Goal: Transaction & Acquisition: Purchase product/service

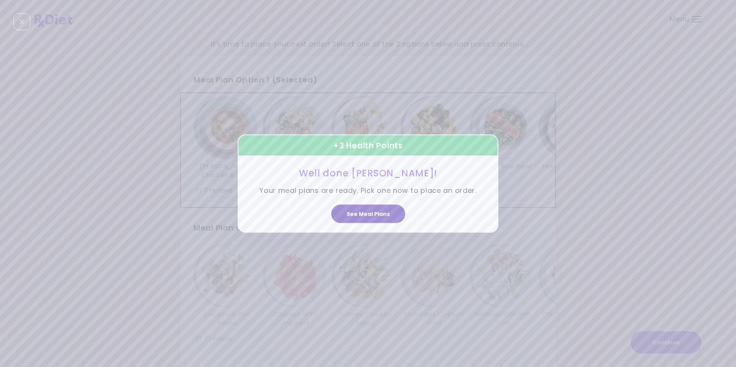
click at [354, 217] on button "See Meal Plans" at bounding box center [368, 214] width 74 height 18
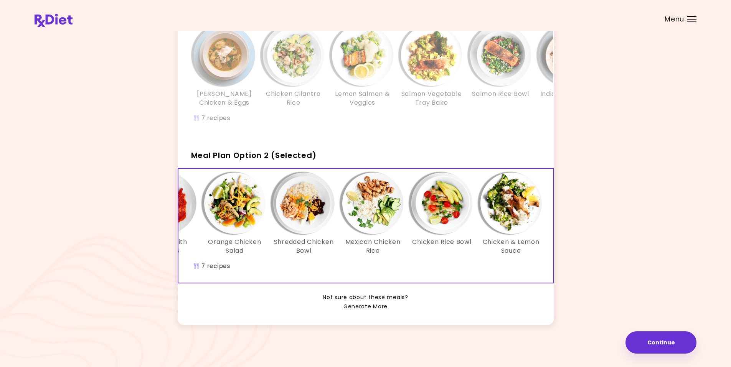
scroll to position [0, 132]
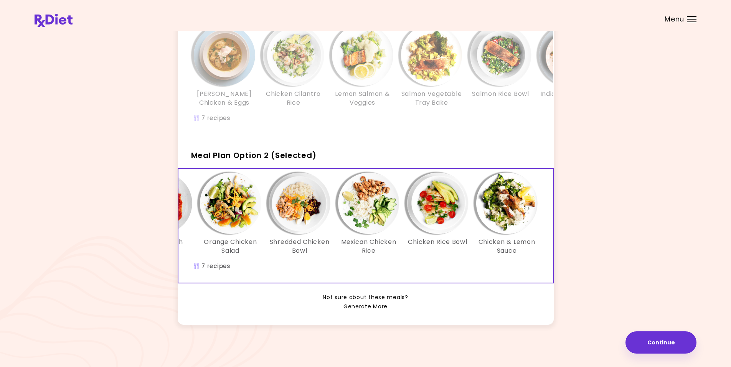
click at [381, 311] on link "Generate More" at bounding box center [365, 306] width 44 height 9
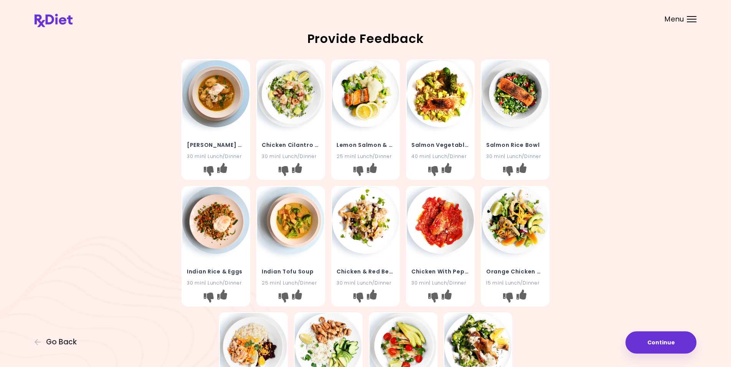
click at [368, 99] on img at bounding box center [365, 93] width 67 height 67
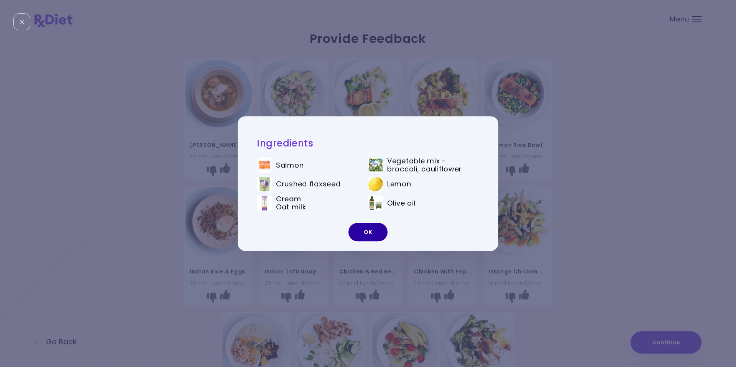
click at [367, 233] on button "OK" at bounding box center [368, 232] width 39 height 18
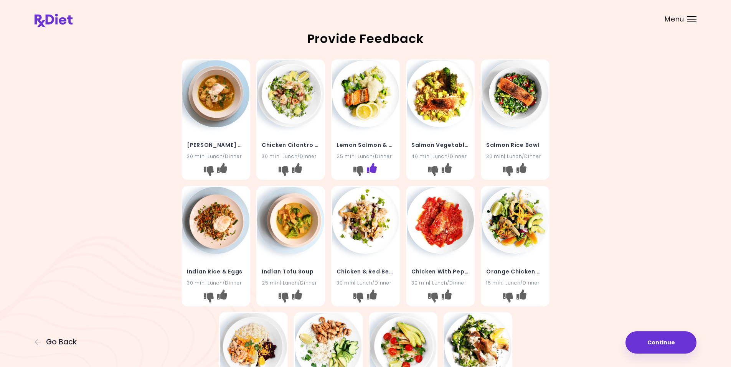
click at [372, 169] on icon "I like this recipe" at bounding box center [372, 168] width 10 height 10
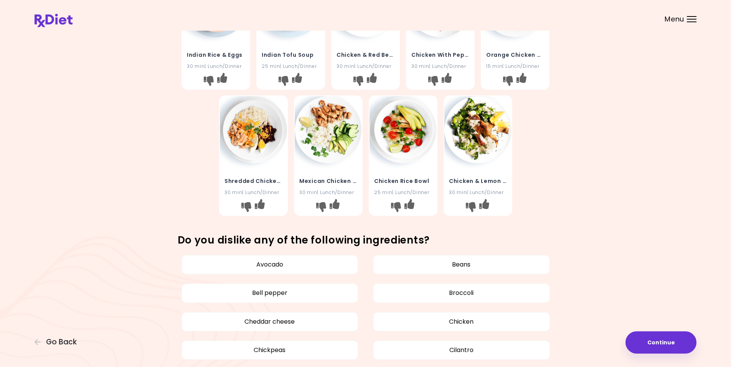
scroll to position [230, 0]
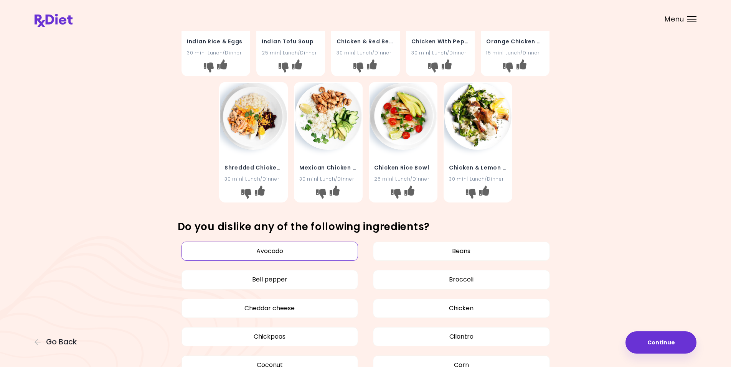
click at [270, 252] on button "Avocado" at bounding box center [269, 251] width 177 height 19
click at [267, 339] on button "Chickpeas" at bounding box center [269, 336] width 177 height 19
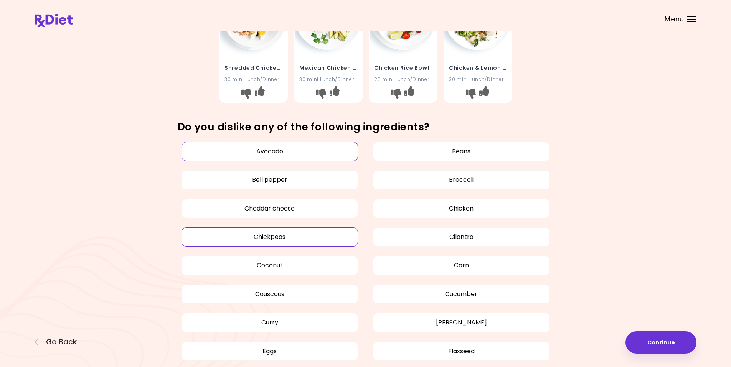
scroll to position [345, 0]
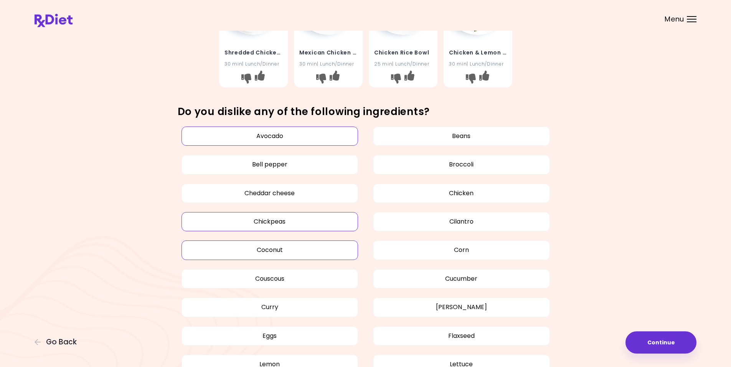
click at [271, 250] on button "Coconut" at bounding box center [269, 249] width 177 height 19
click at [266, 280] on button "Couscous" at bounding box center [269, 278] width 177 height 19
click at [266, 310] on button "Curry" at bounding box center [269, 307] width 177 height 19
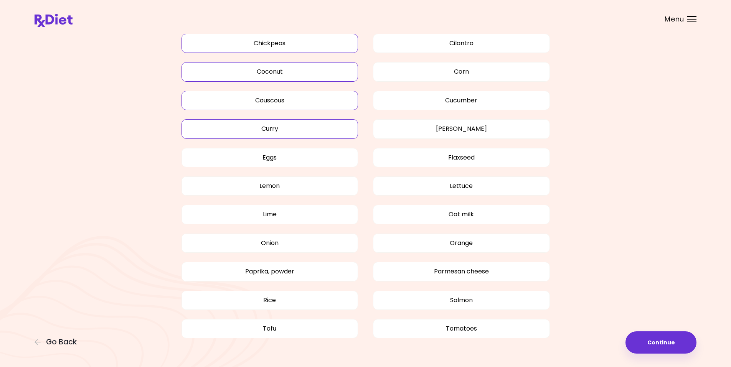
scroll to position [537, 0]
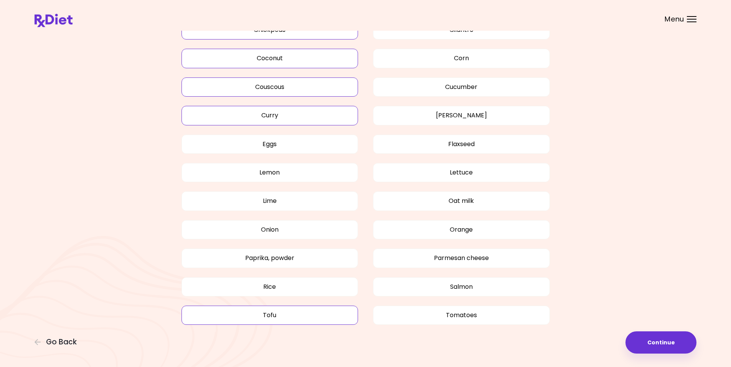
click at [272, 319] on button "Tofu" at bounding box center [269, 315] width 177 height 19
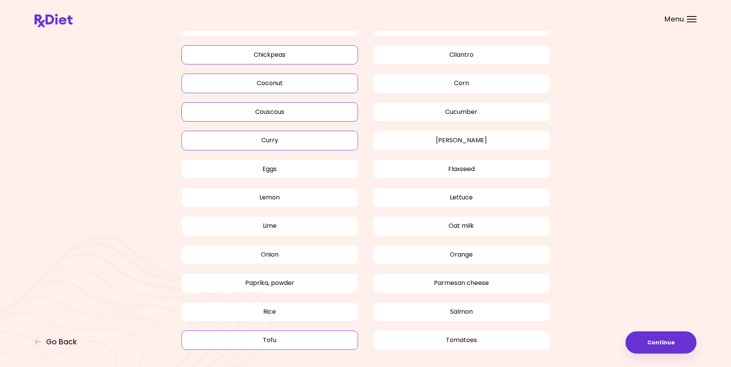
scroll to position [499, 0]
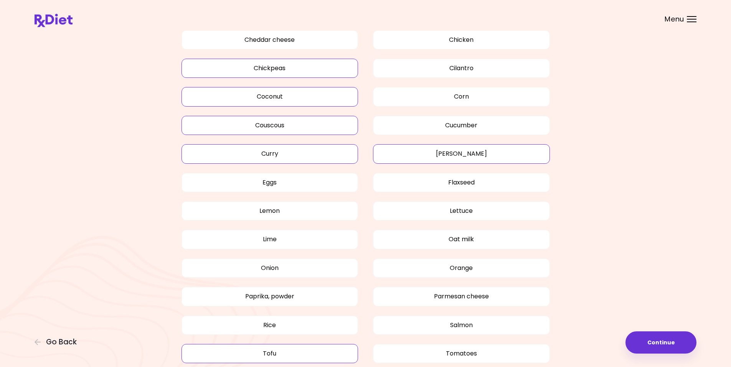
click at [458, 156] on button "[PERSON_NAME]" at bounding box center [461, 153] width 177 height 19
click at [465, 67] on button "Cilantro" at bounding box center [461, 68] width 177 height 19
click at [456, 237] on button "Oat milk" at bounding box center [461, 239] width 177 height 19
click at [454, 183] on button "Flaxseed" at bounding box center [461, 182] width 177 height 19
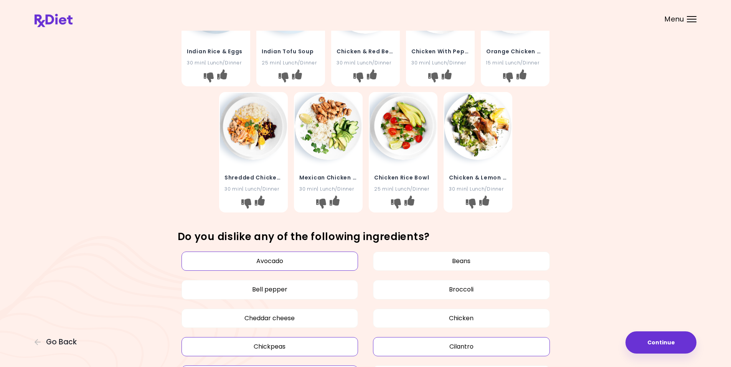
scroll to position [230, 0]
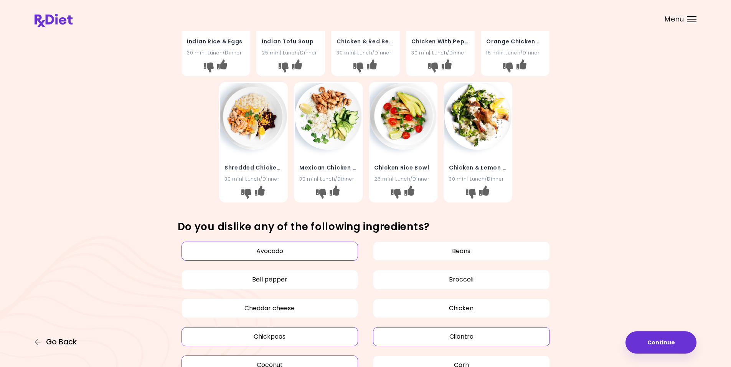
click at [54, 343] on span "Go Back" at bounding box center [61, 342] width 31 height 8
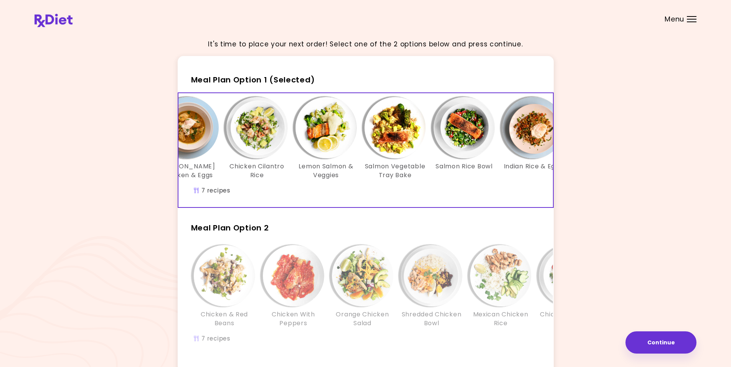
scroll to position [0, 39]
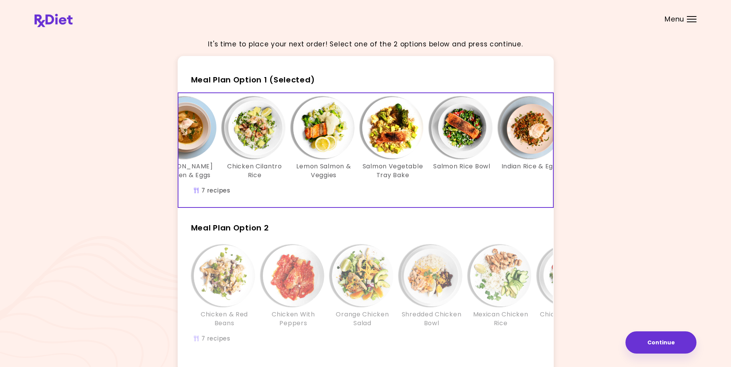
click at [324, 133] on img "Info - Lemon Salmon & Veggies - Meal Plan Option 1 (Selected)" at bounding box center [323, 127] width 61 height 61
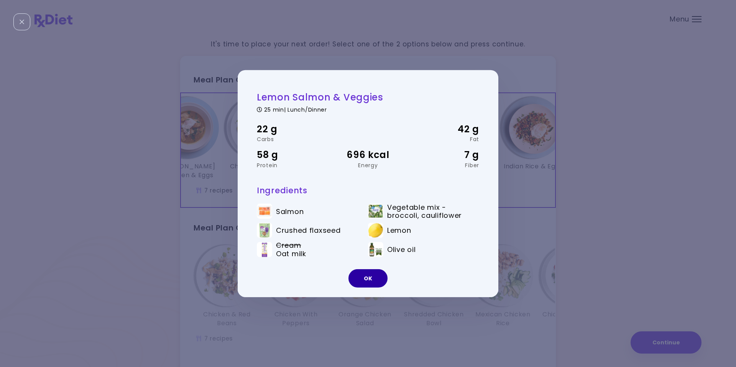
click at [369, 279] on button "OK" at bounding box center [368, 278] width 39 height 18
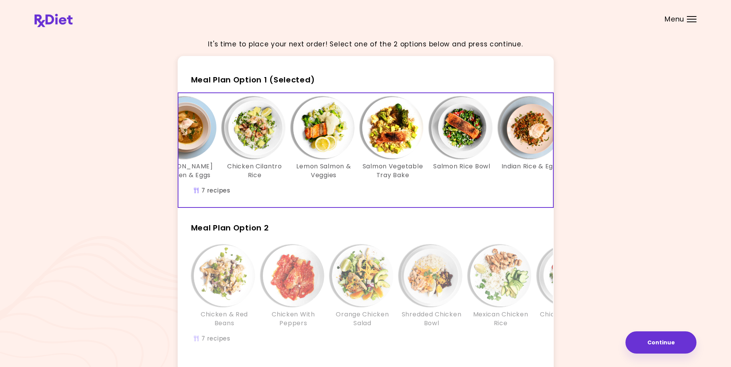
click at [386, 119] on img "Info - Salmon Vegetable Tray Bake - Meal Plan Option 1 (Selected)" at bounding box center [392, 127] width 61 height 61
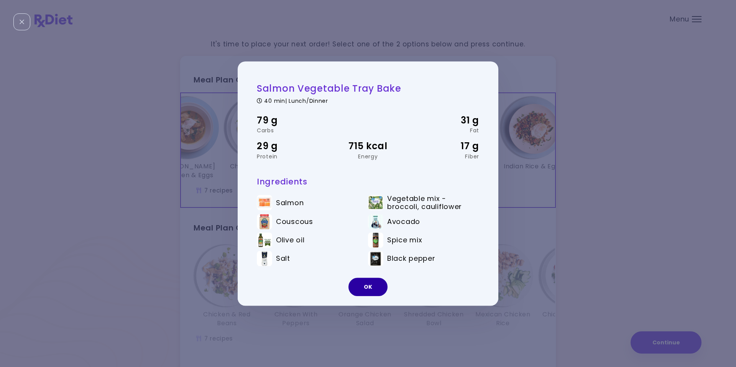
click at [368, 285] on button "OK" at bounding box center [368, 287] width 39 height 18
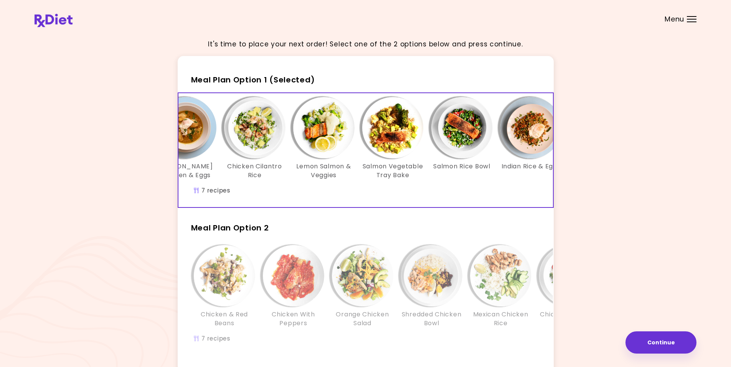
click at [375, 140] on img "Info - Salmon Vegetable Tray Bake - Meal Plan Option 1 (Selected)" at bounding box center [392, 127] width 61 height 61
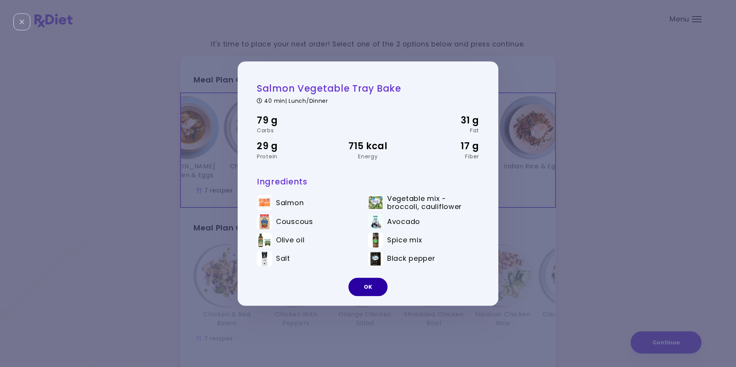
click at [370, 291] on button "OK" at bounding box center [368, 287] width 39 height 18
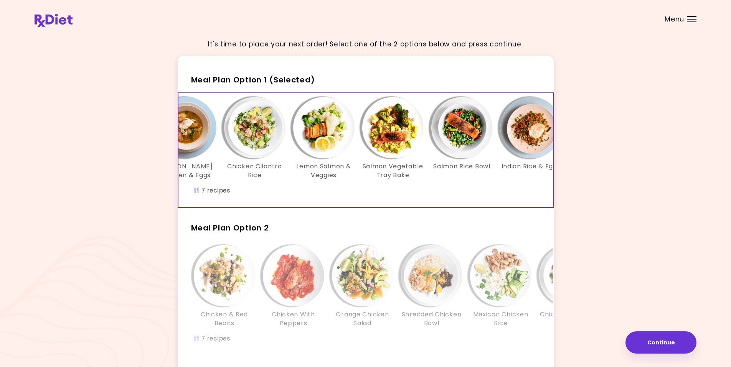
click at [390, 142] on img "Info - Salmon Vegetable Tray Bake - Meal Plan Option 1 (Selected)" at bounding box center [392, 127] width 61 height 61
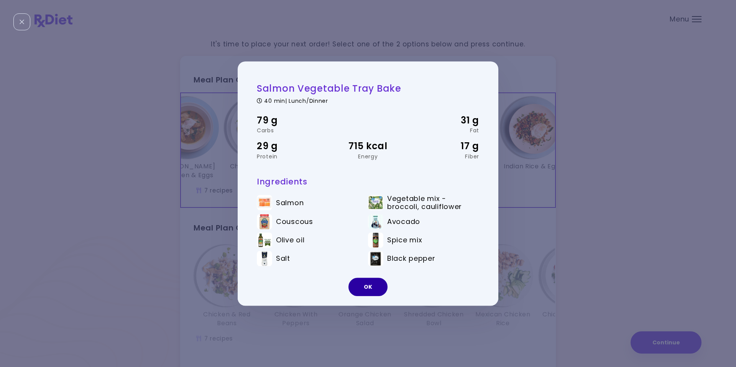
click at [370, 288] on button "OK" at bounding box center [368, 287] width 39 height 18
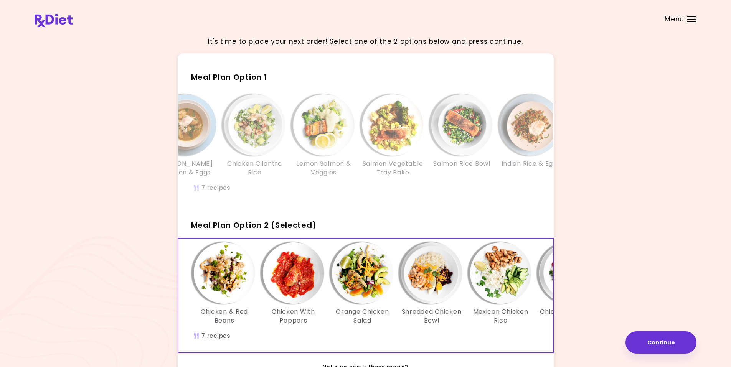
scroll to position [0, 0]
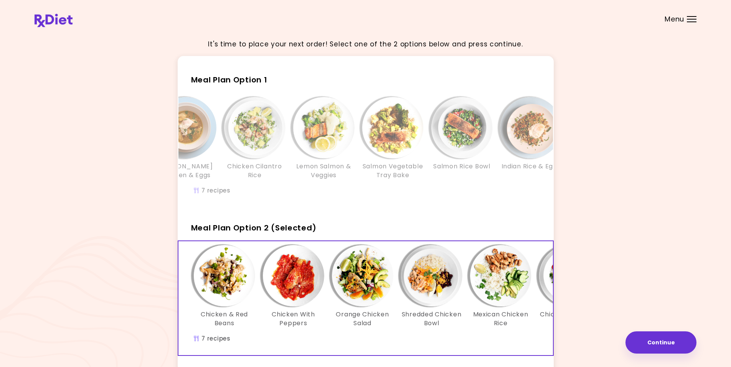
click at [322, 126] on img "Info - Lemon Salmon & Veggies - Meal Plan Option 1" at bounding box center [323, 127] width 61 height 61
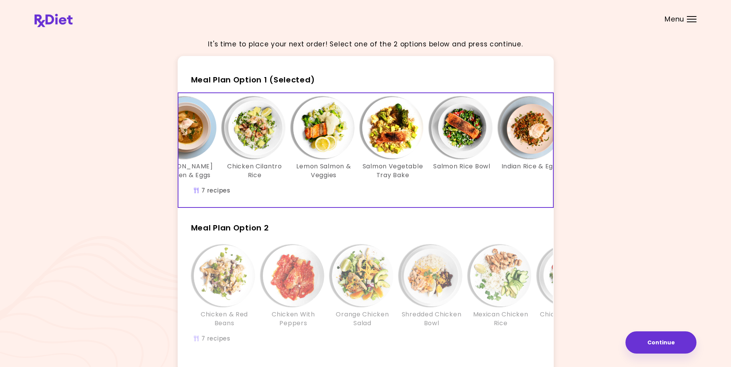
click at [212, 197] on div "[PERSON_NAME] Chicken & Eggs Chicken Cilantro Rice Lemon Salmon & Veggies Salmo…" at bounding box center [393, 150] width 506 height 114
click at [659, 346] on button "Continue" at bounding box center [660, 342] width 71 height 22
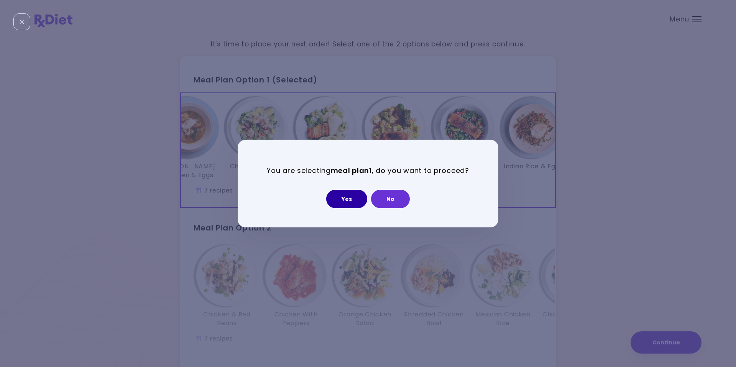
click at [339, 200] on button "Yes" at bounding box center [346, 199] width 41 height 18
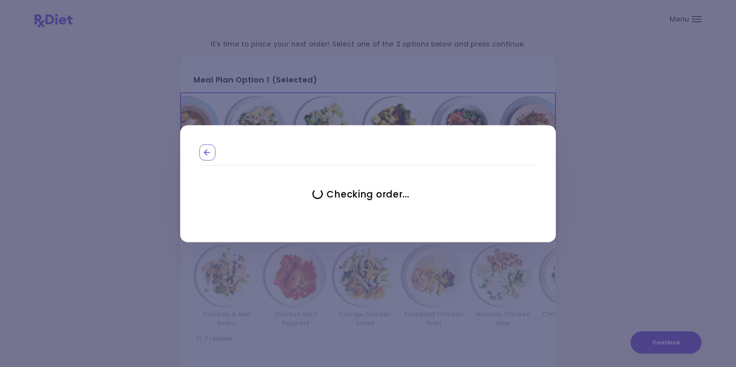
select select "**********"
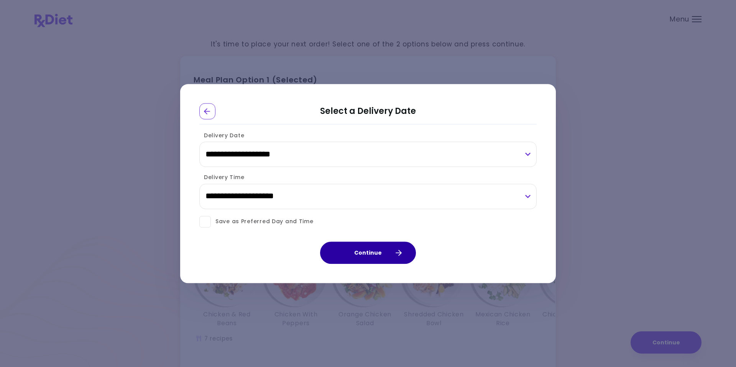
click at [355, 257] on button "Continue" at bounding box center [368, 253] width 96 height 22
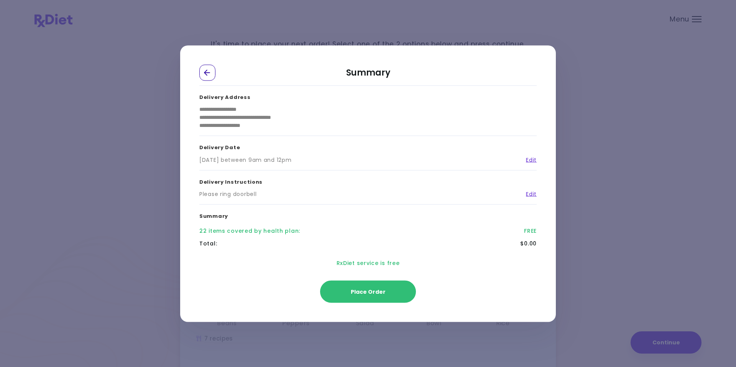
click at [206, 76] on div "Go Back" at bounding box center [207, 72] width 16 height 16
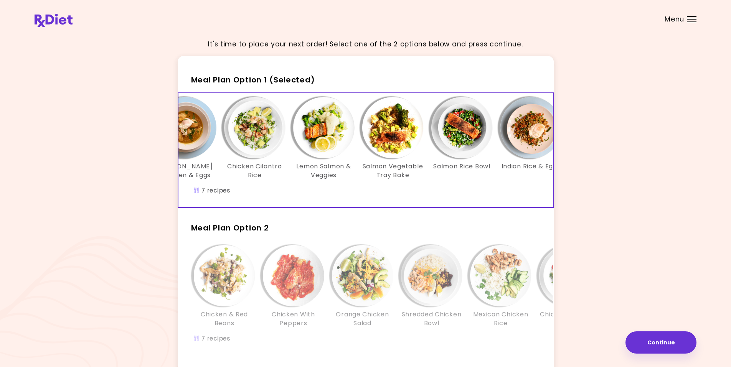
click at [320, 130] on img "Info - Lemon Salmon & Veggies - Meal Plan Option 1 (Selected)" at bounding box center [323, 127] width 61 height 61
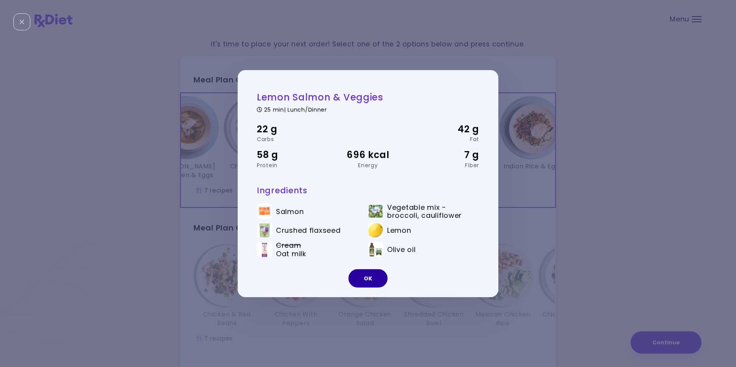
click at [366, 280] on button "OK" at bounding box center [368, 278] width 39 height 18
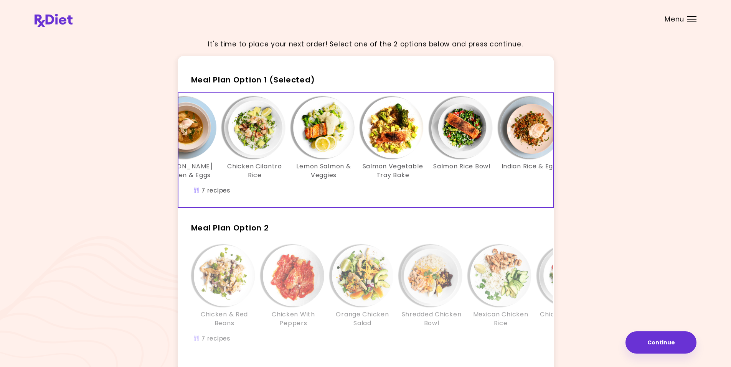
click at [459, 133] on img "Info - Salmon Rice Bowl - Meal Plan Option 1 (Selected)" at bounding box center [461, 127] width 61 height 61
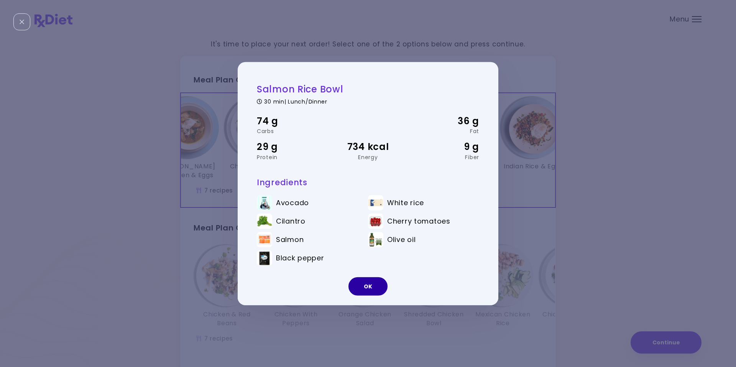
click at [364, 288] on button "OK" at bounding box center [368, 286] width 39 height 18
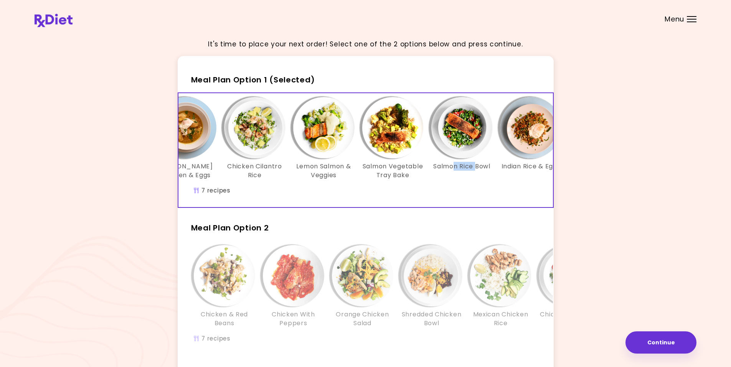
drag, startPoint x: 453, startPoint y: 195, endPoint x: 477, endPoint y: 193, distance: 24.2
click at [477, 193] on div "[PERSON_NAME] Chicken & Eggs Chicken Cilantro Rice Lemon Salmon & Veggies Salmo…" at bounding box center [393, 150] width 506 height 114
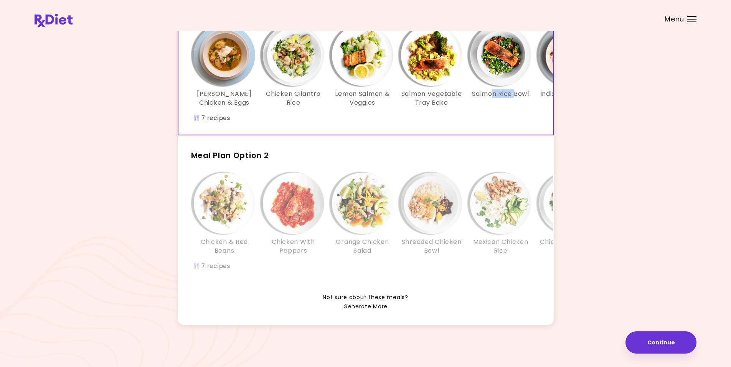
scroll to position [84, 0]
click at [321, 268] on div "Chicken & Red Beans Chicken With Peppers Orange Chicken Salad Shredded Chicken …" at bounding box center [431, 226] width 506 height 114
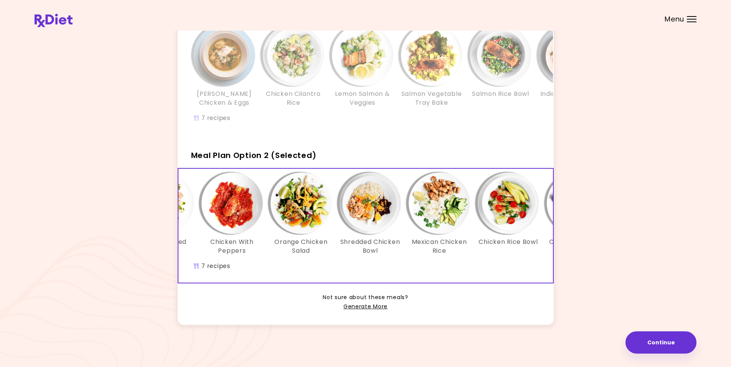
scroll to position [0, 74]
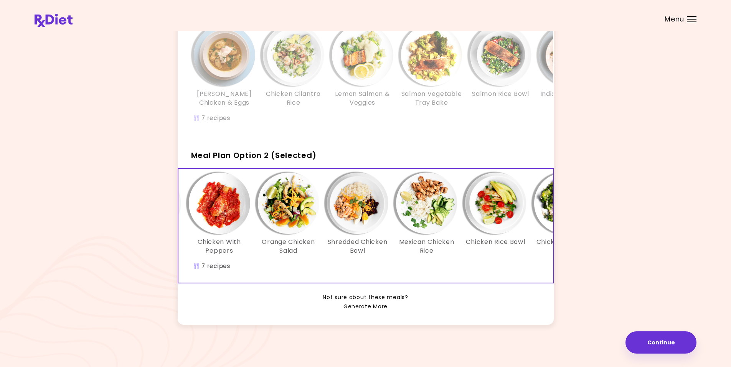
click at [352, 204] on img "Info - Shredded Chicken Bowl - Meal Plan Option 2 (Selected)" at bounding box center [357, 203] width 61 height 61
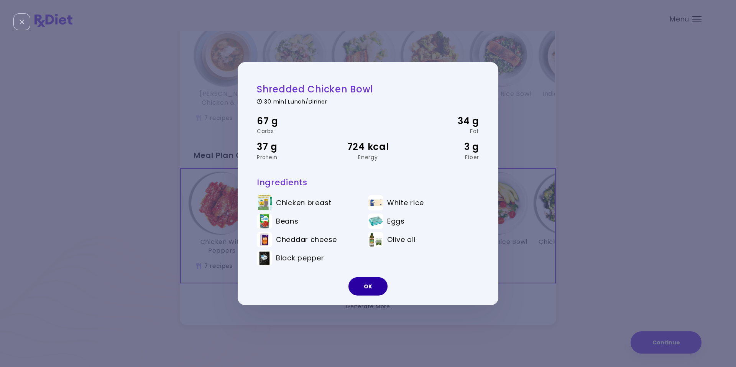
click at [367, 287] on button "OK" at bounding box center [368, 286] width 39 height 18
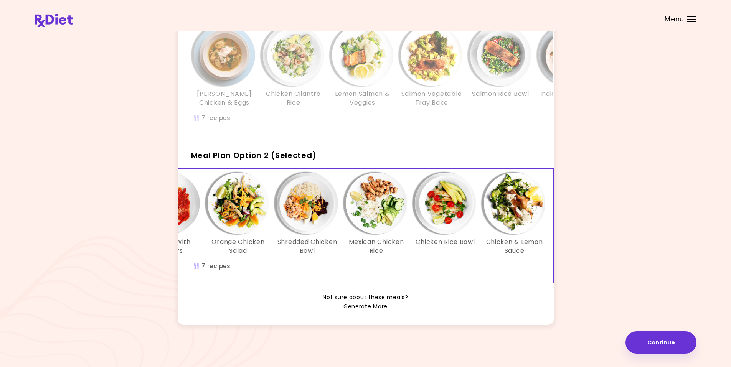
scroll to position [0, 132]
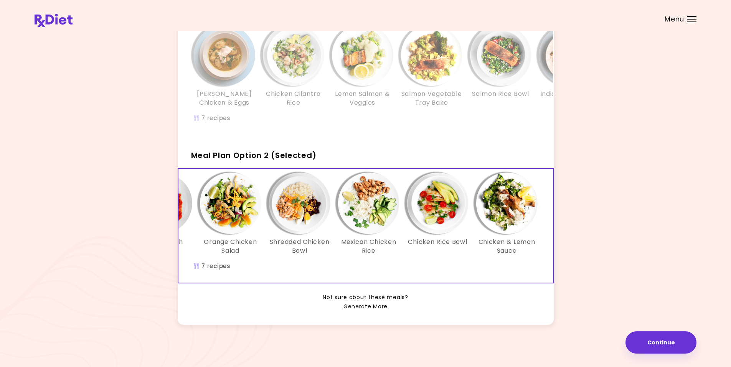
click at [301, 193] on img "Info - Shredded Chicken Bowl - Meal Plan Option 2 (Selected)" at bounding box center [299, 203] width 61 height 61
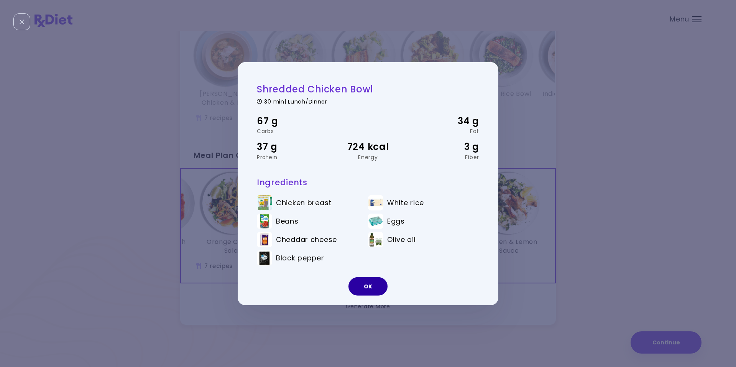
click at [367, 291] on button "OK" at bounding box center [368, 286] width 39 height 18
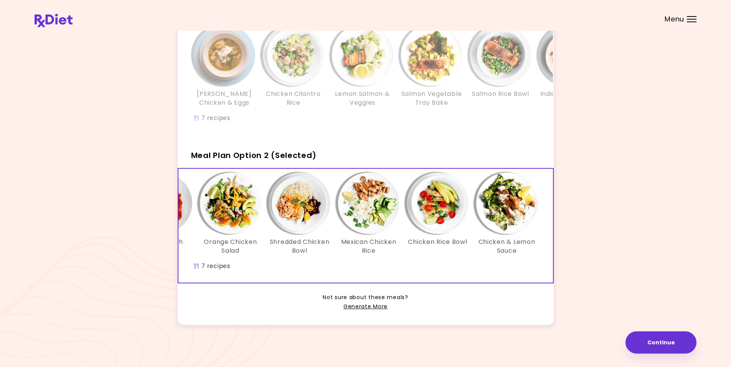
click at [291, 198] on img "Info - Shredded Chicken Bowl - Meal Plan Option 2 (Selected)" at bounding box center [299, 203] width 61 height 61
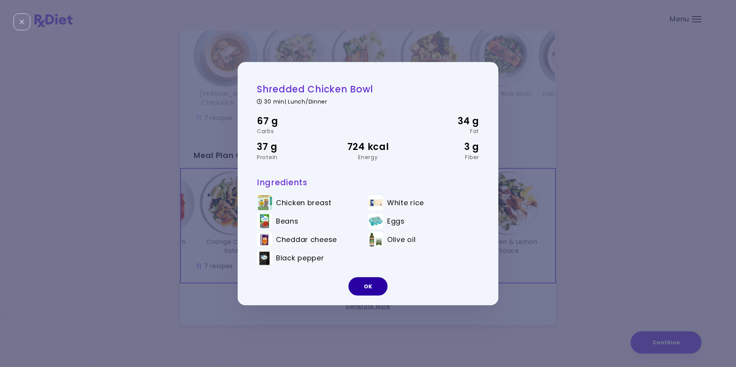
click at [370, 289] on button "OK" at bounding box center [368, 286] width 39 height 18
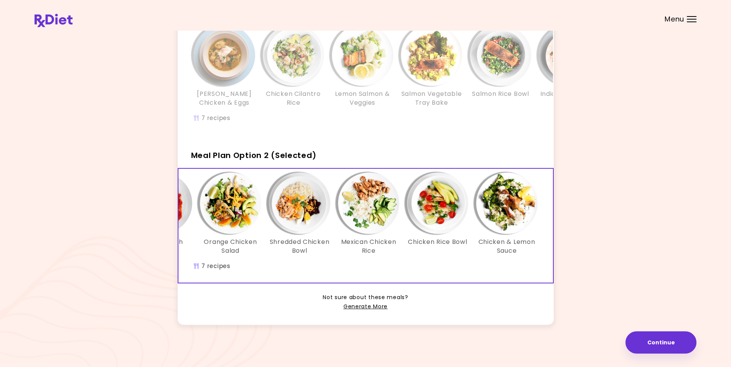
click at [438, 195] on img "Info - Chicken Rice Bowl - Meal Plan Option 2 (Selected)" at bounding box center [437, 203] width 61 height 61
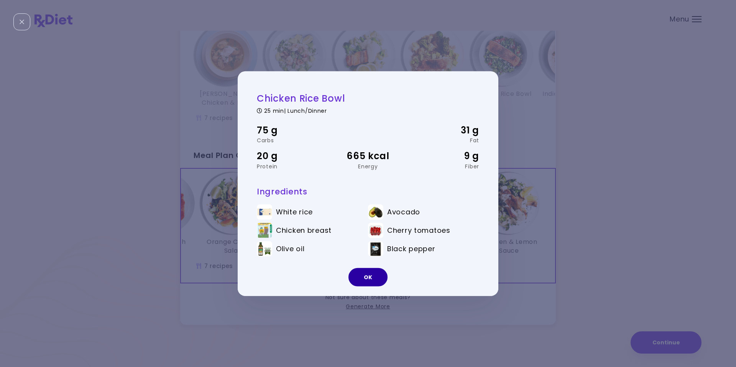
click at [362, 278] on button "OK" at bounding box center [368, 277] width 39 height 18
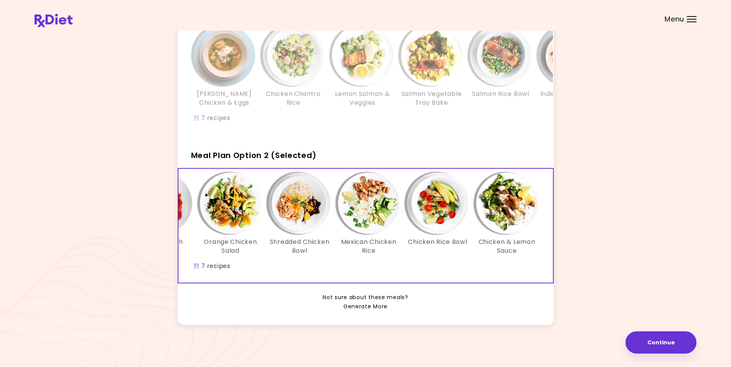
click at [353, 307] on link "Generate More" at bounding box center [365, 306] width 44 height 9
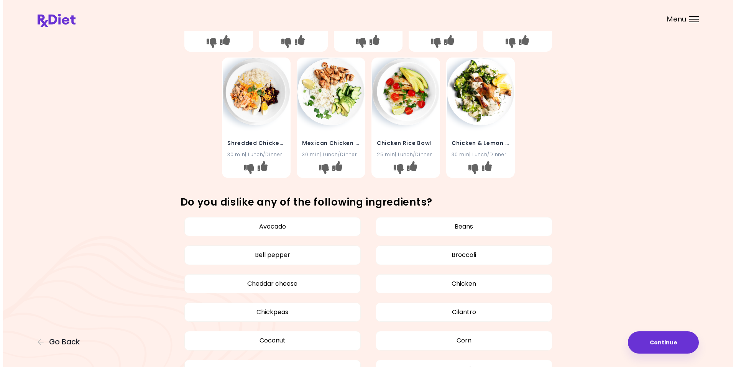
scroll to position [230, 0]
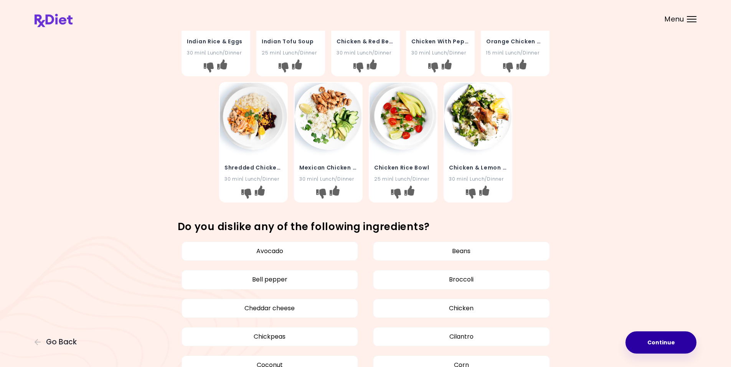
click at [650, 346] on button "Continue" at bounding box center [660, 342] width 71 height 22
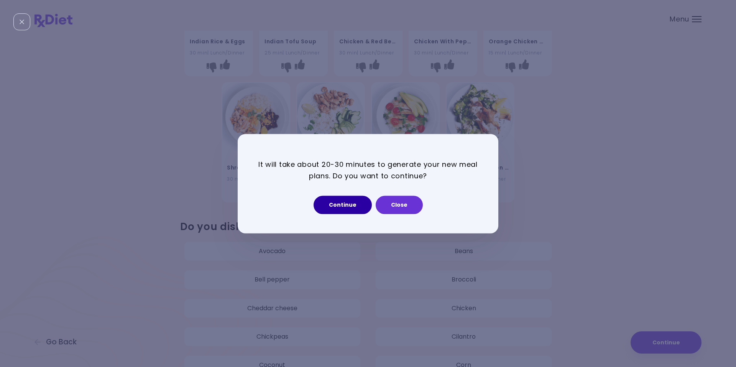
click at [342, 209] on button "Continue" at bounding box center [343, 205] width 58 height 18
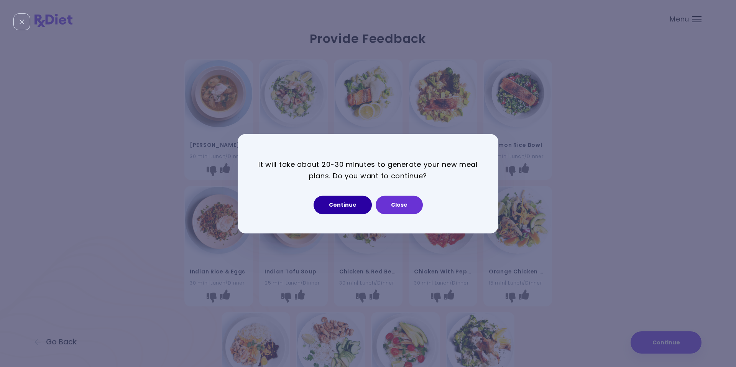
select select "*"
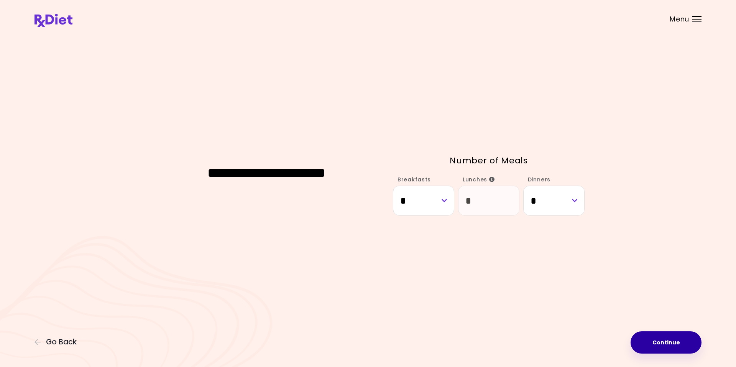
click at [667, 342] on button "Continue" at bounding box center [666, 342] width 71 height 22
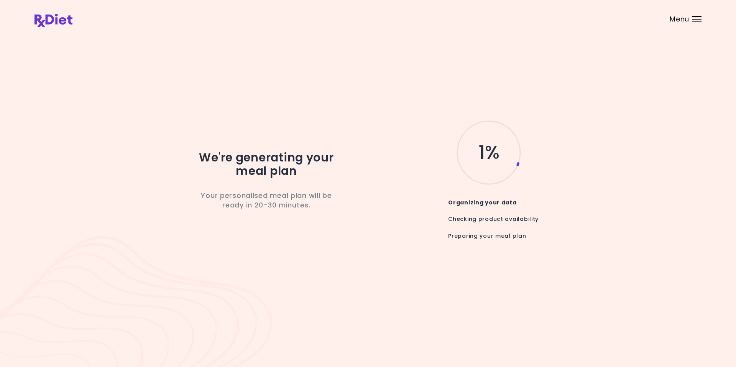
click at [464, 206] on div "Organizing your data" at bounding box center [488, 198] width 105 height 16
click at [150, 17] on header at bounding box center [368, 15] width 736 height 31
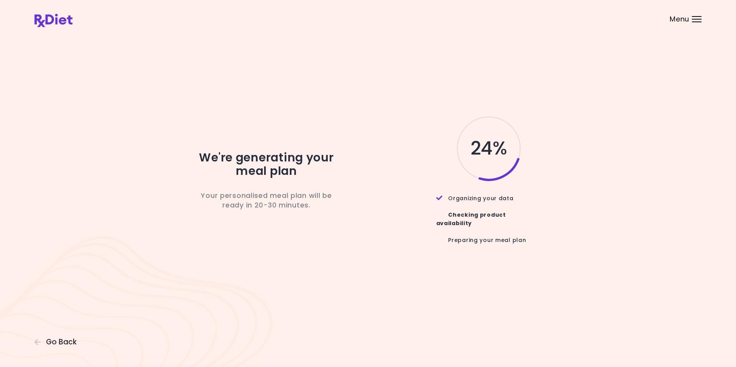
select select "*"
